Goal: Task Accomplishment & Management: Use online tool/utility

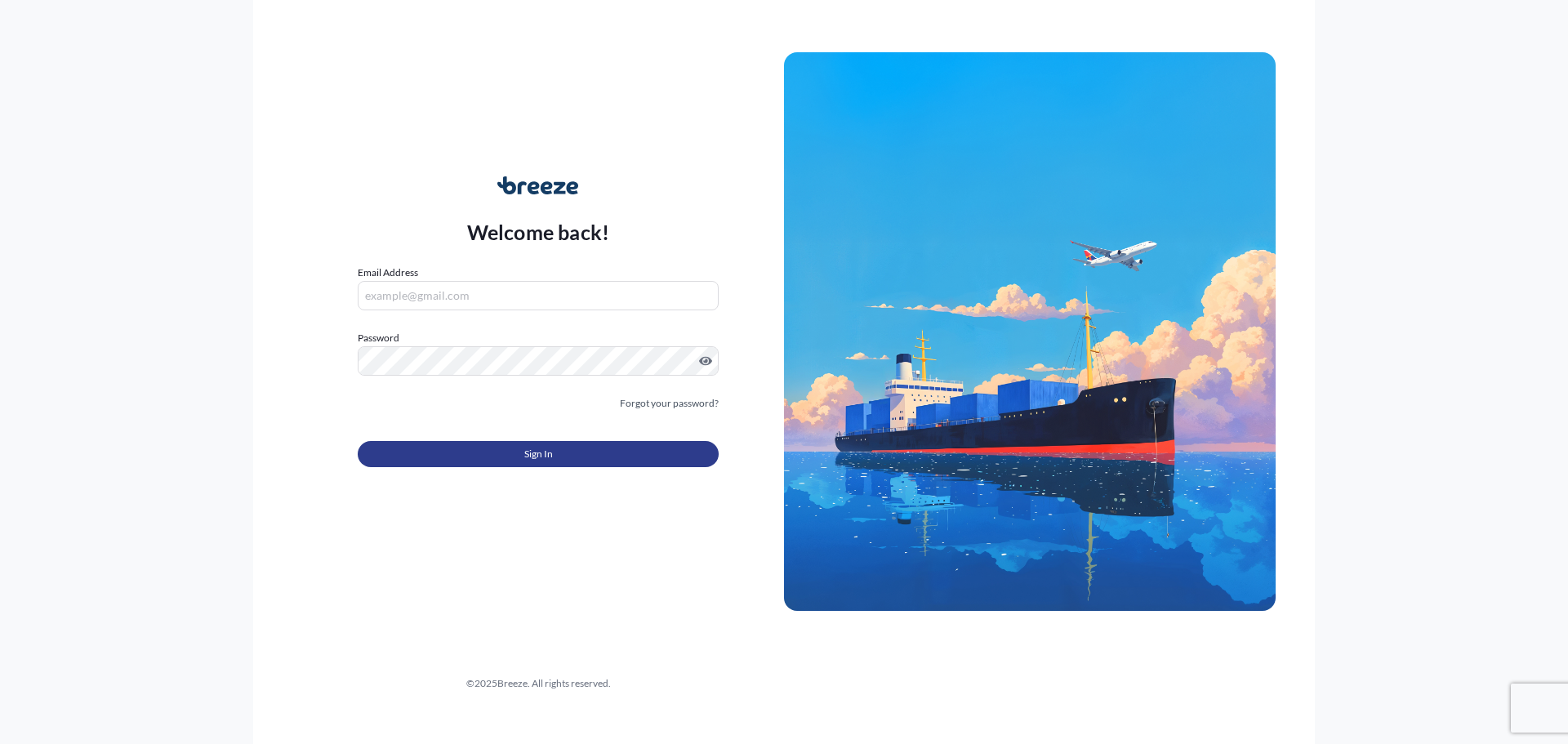
type input "[EMAIL_ADDRESS][DOMAIN_NAME]"
click at [543, 457] on span "Sign In" at bounding box center [539, 454] width 29 height 16
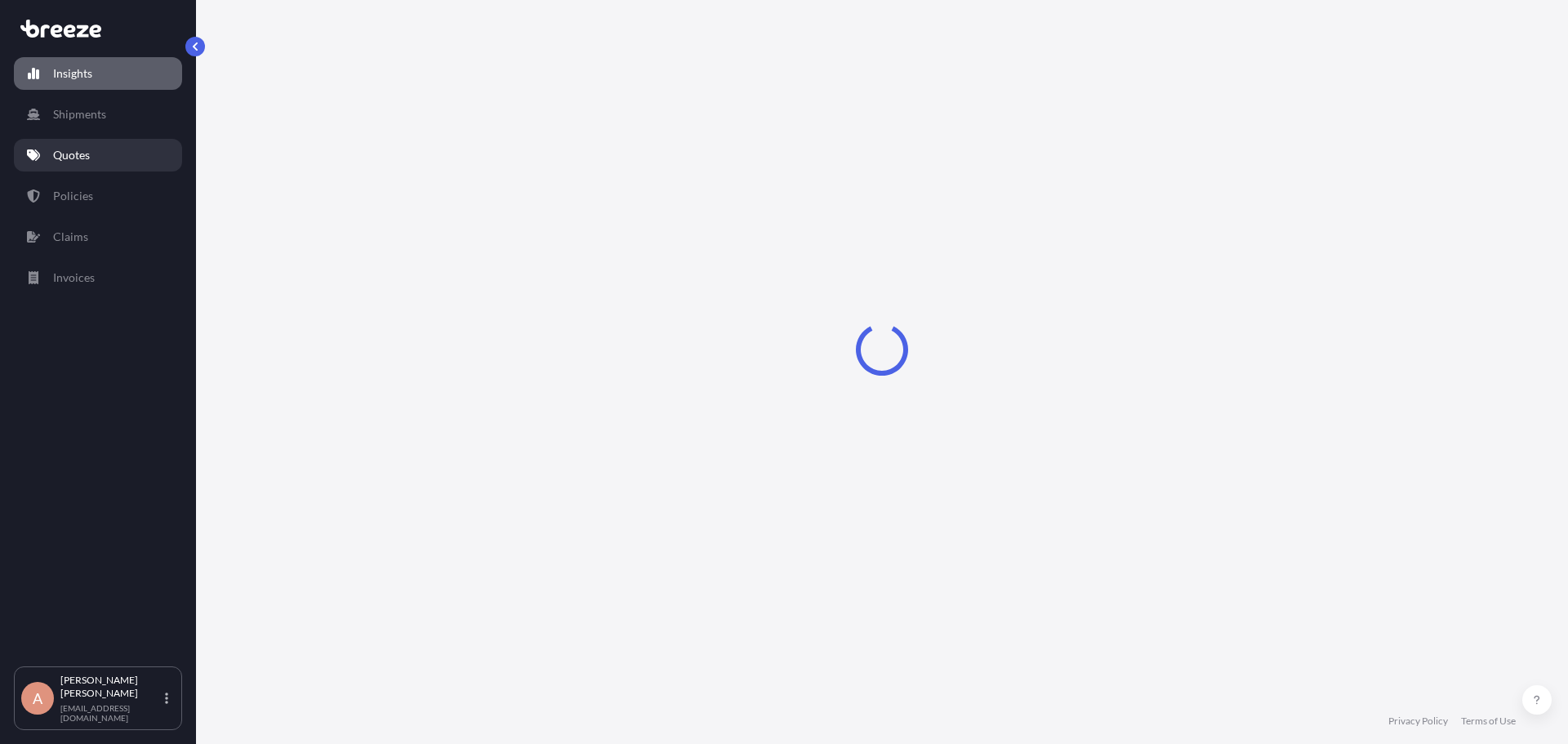
select select "2025"
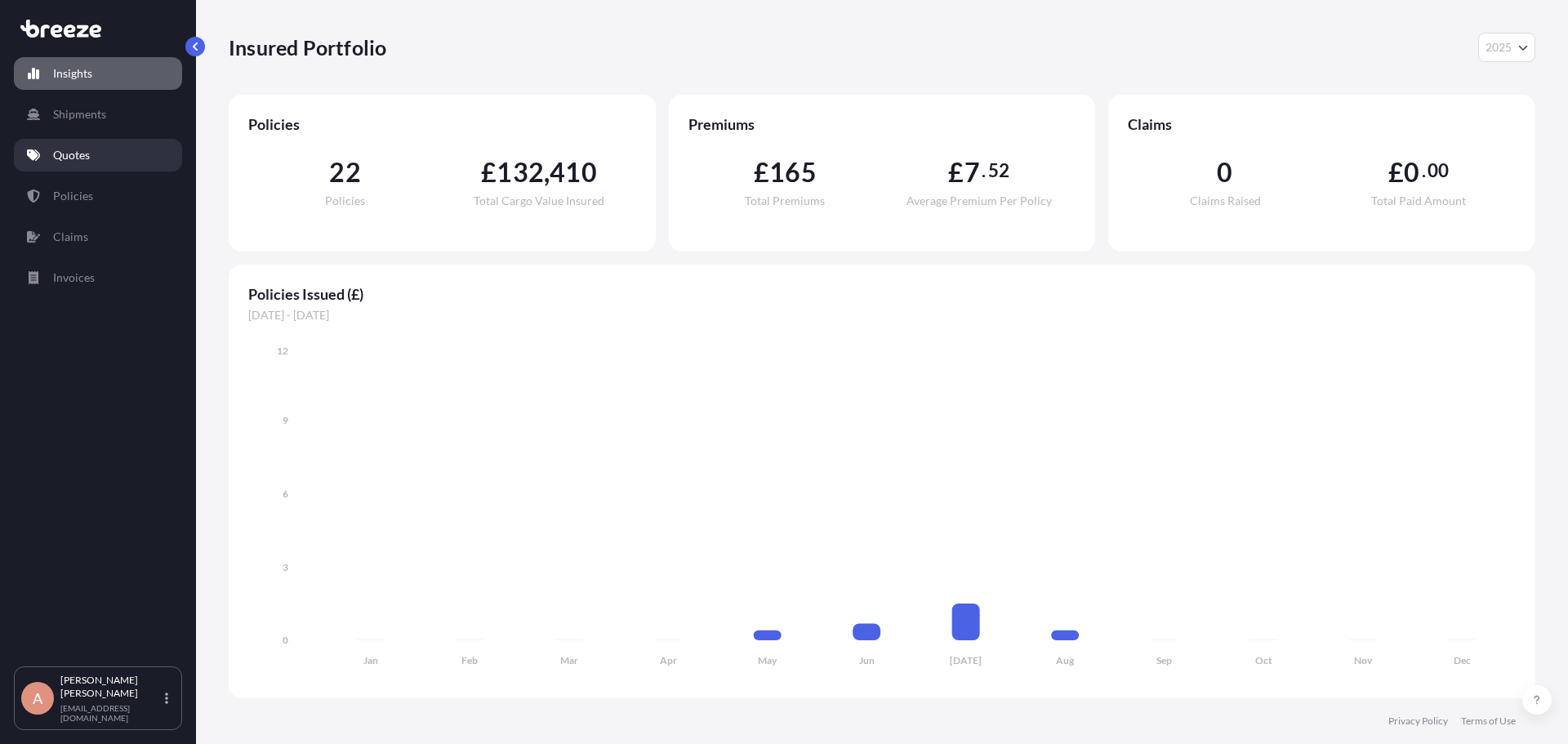
click at [88, 155] on p "Quotes" at bounding box center [71, 155] width 37 height 16
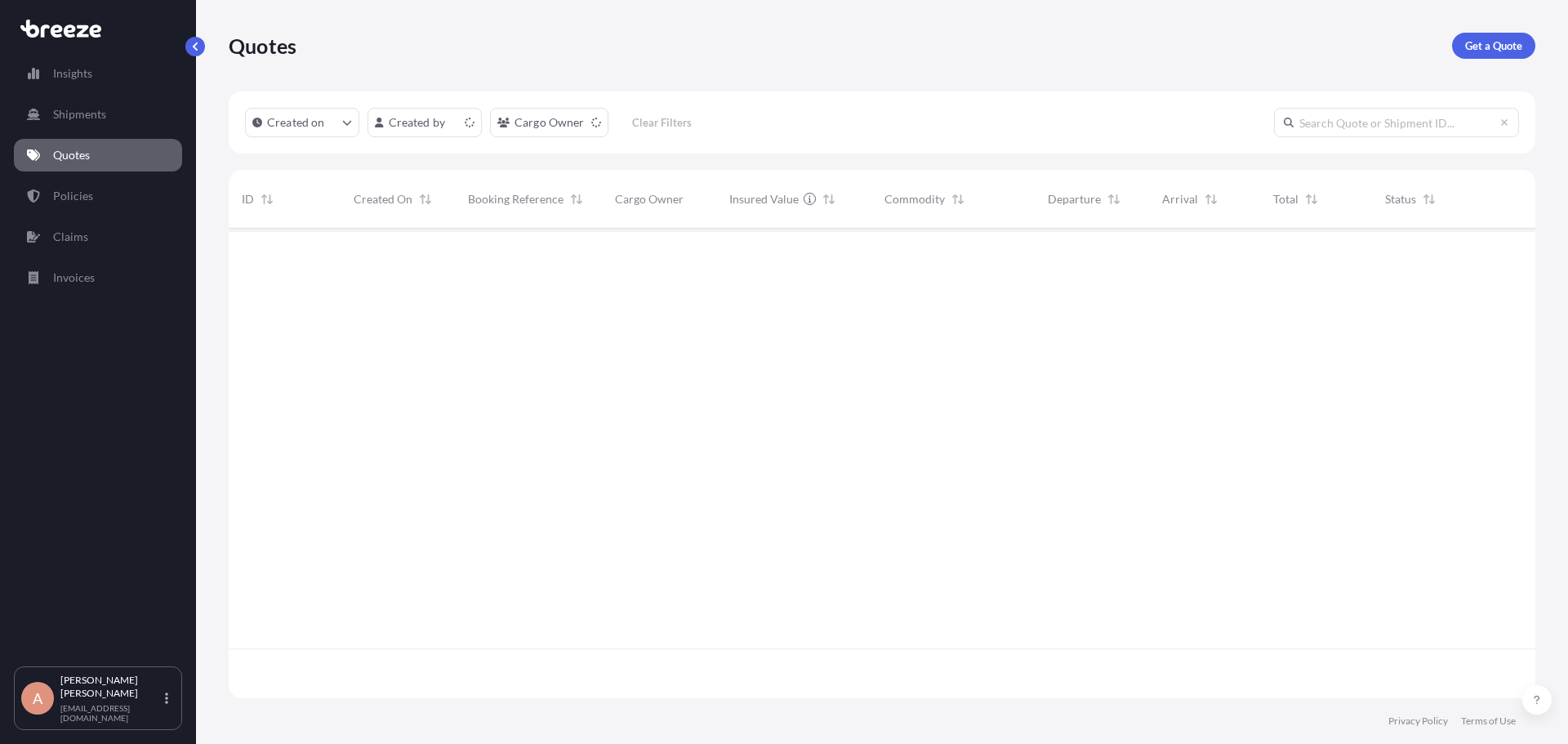
scroll to position [466, 1294]
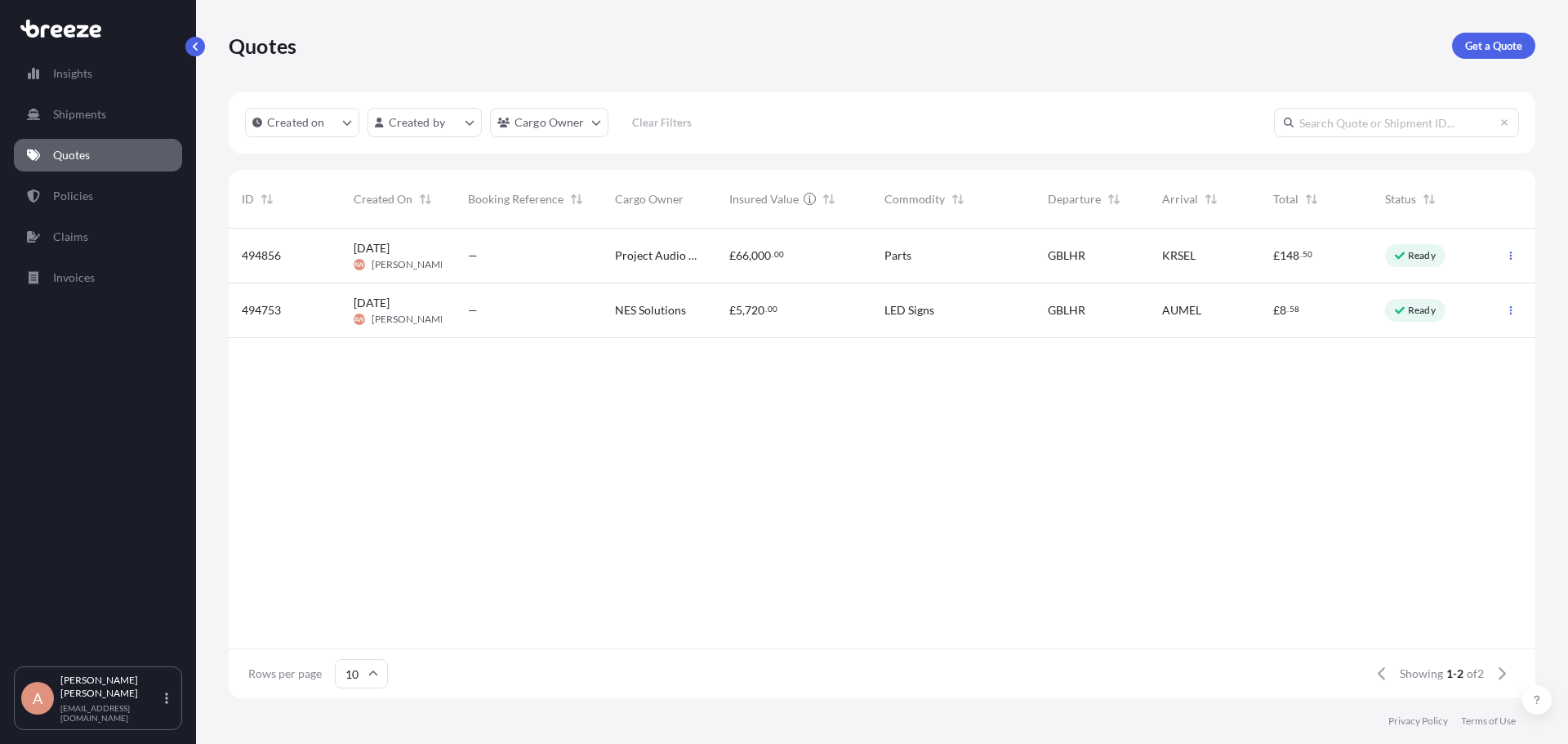
click at [354, 680] on input "10" at bounding box center [362, 674] width 53 height 30
click at [358, 631] on div "50" at bounding box center [360, 629] width 40 height 31
